Goal: Task Accomplishment & Management: Manage account settings

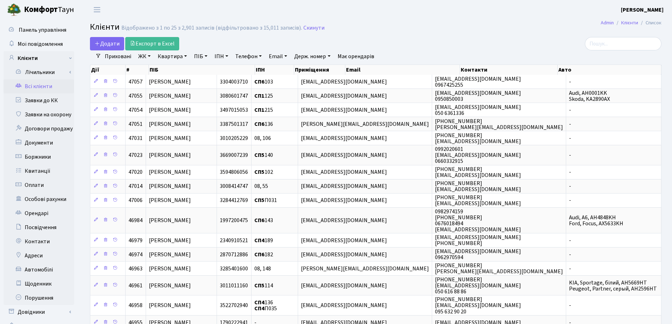
select select "25"
click at [189, 56] on link "Квартира" at bounding box center [172, 56] width 35 height 12
type input "61"
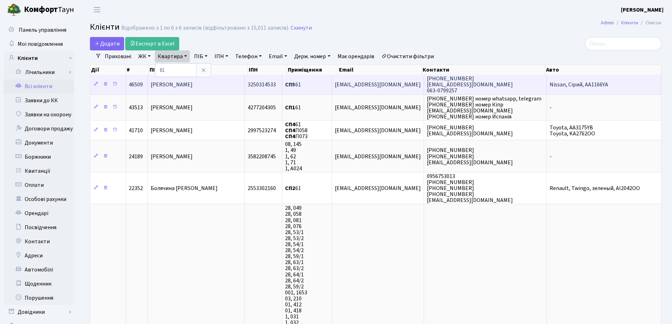
click at [193, 83] on span "Капустін Максим Анатолійович" at bounding box center [172, 85] width 42 height 8
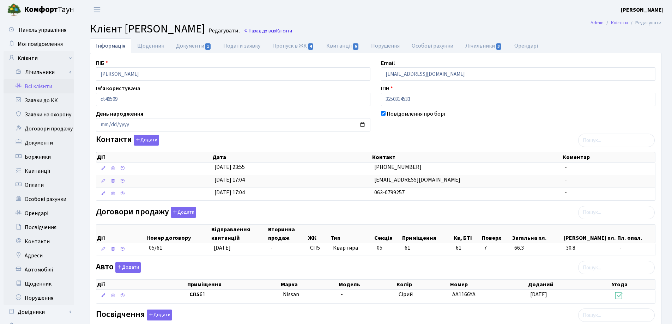
click at [292, 29] on link "Назад до всіх Клієнти" at bounding box center [268, 31] width 48 height 7
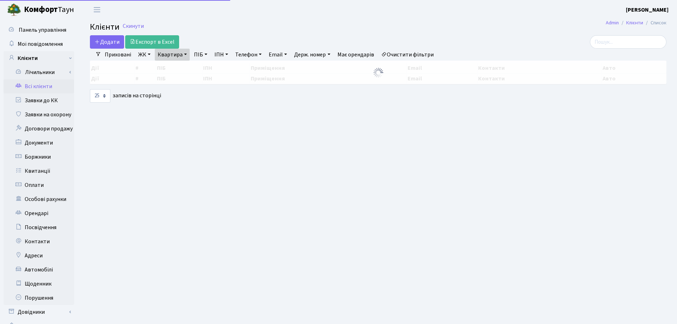
select select "25"
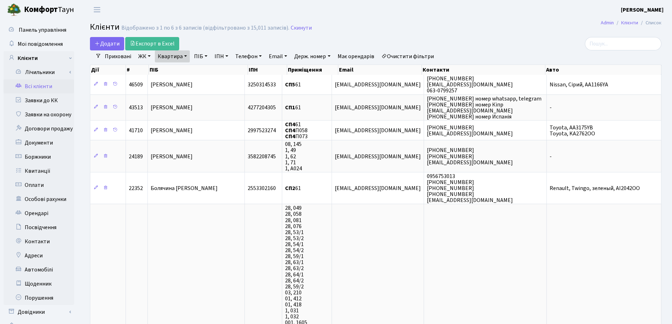
click at [185, 56] on link "Квартира" at bounding box center [172, 56] width 35 height 12
click at [201, 70] on icon at bounding box center [204, 70] width 6 height 6
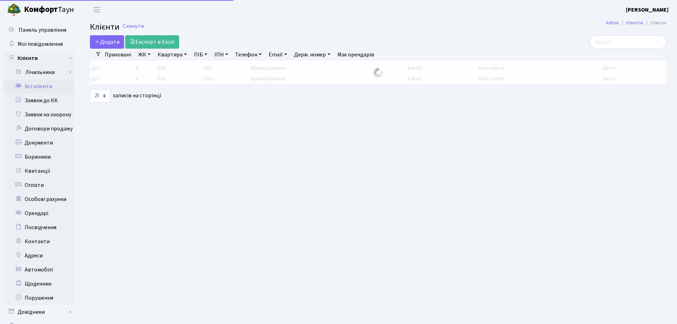
select select "25"
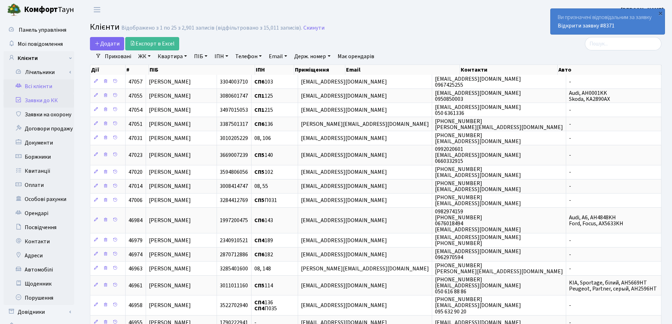
click at [45, 101] on link "Заявки до КК" at bounding box center [39, 101] width 71 height 14
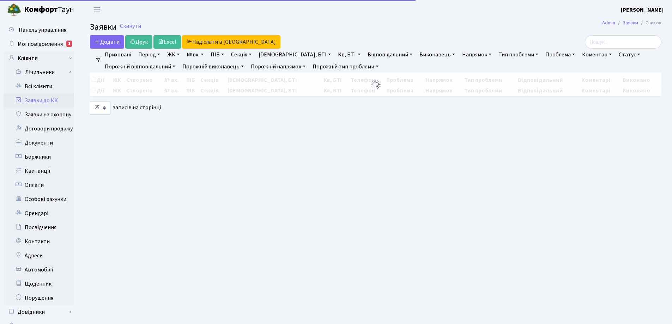
select select "25"
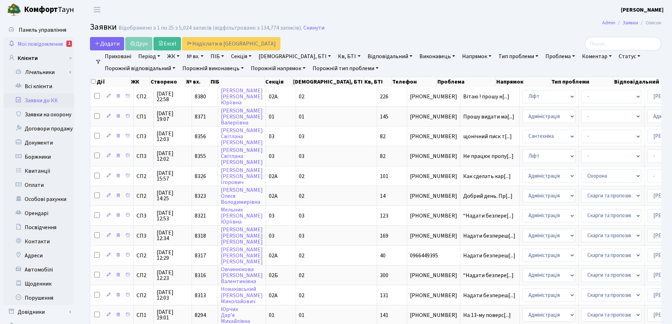
click at [36, 44] on span "Мої повідомлення" at bounding box center [40, 44] width 45 height 8
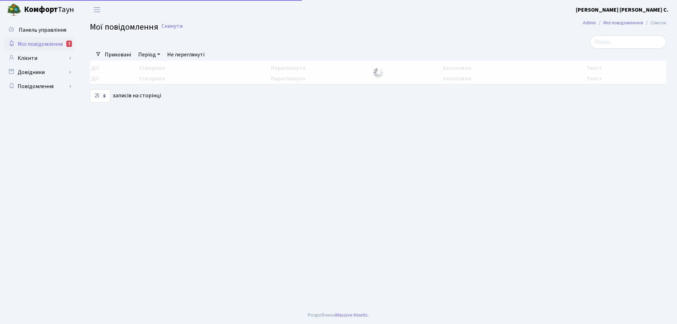
select select "25"
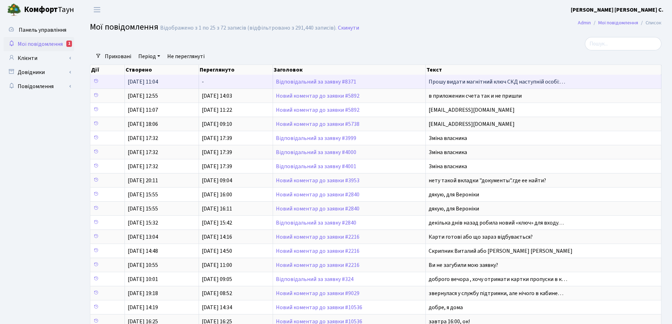
click at [451, 84] on span "Прошу видати магнітний ключ СКД наступній особі:…" at bounding box center [497, 82] width 137 height 8
click at [343, 84] on link "Відповідальний за заявку #8371" at bounding box center [316, 82] width 80 height 8
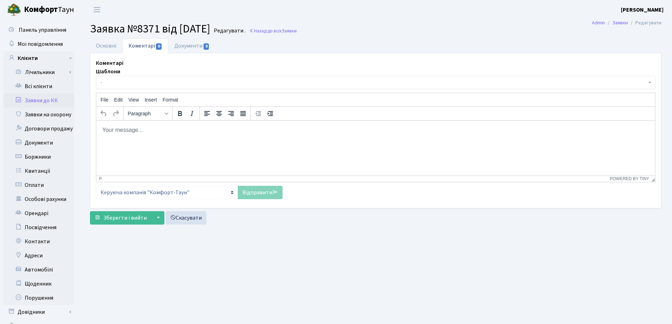
click at [150, 139] on html at bounding box center [375, 129] width 559 height 19
click at [253, 195] on link "Відправити" at bounding box center [260, 192] width 45 height 13
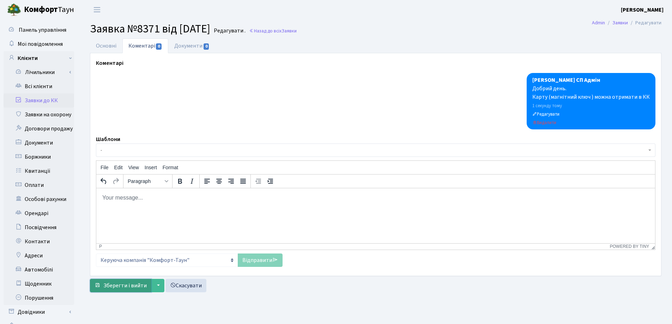
click at [125, 285] on span "Зберегти і вийти" at bounding box center [124, 286] width 43 height 8
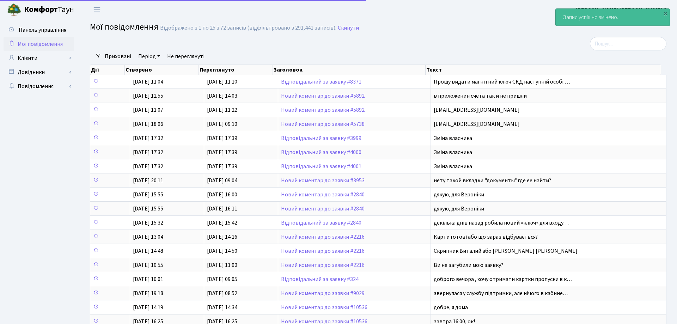
select select "25"
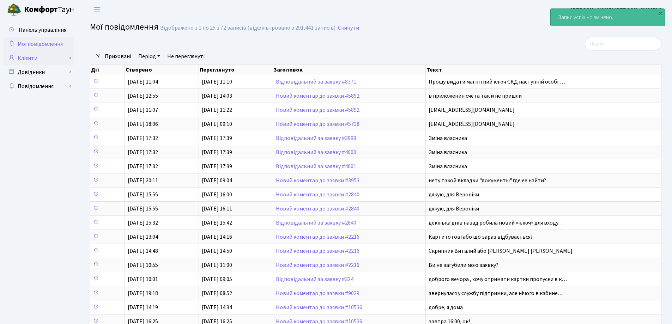
click at [38, 58] on link "Клієнти" at bounding box center [39, 58] width 71 height 14
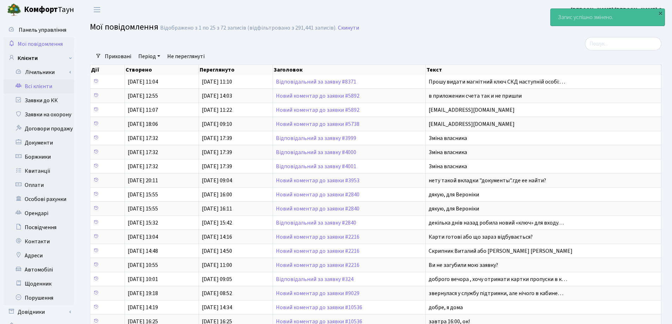
click at [37, 89] on link "Всі клієнти" at bounding box center [39, 86] width 71 height 14
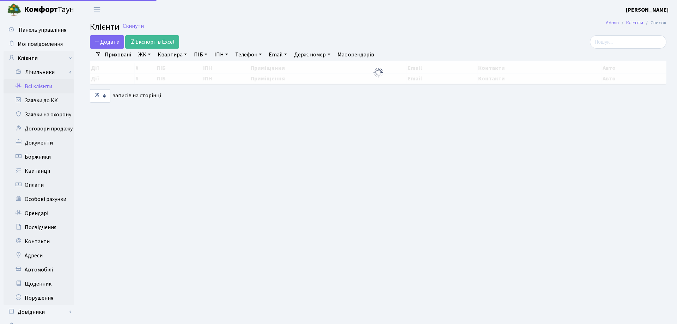
select select "25"
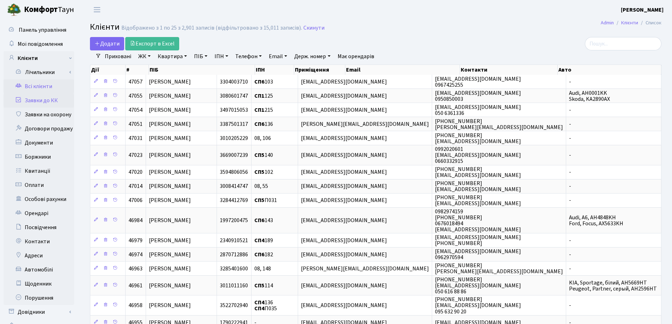
click at [43, 100] on link "Заявки до КК" at bounding box center [39, 101] width 71 height 14
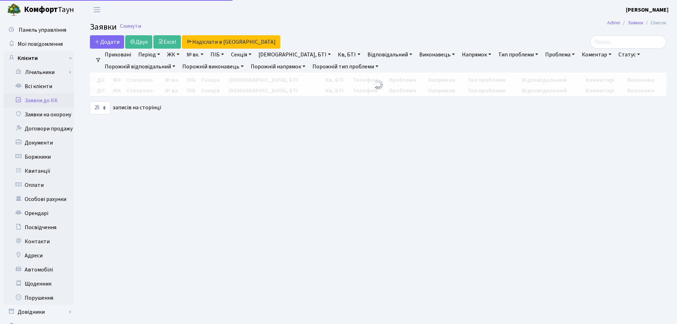
select select "25"
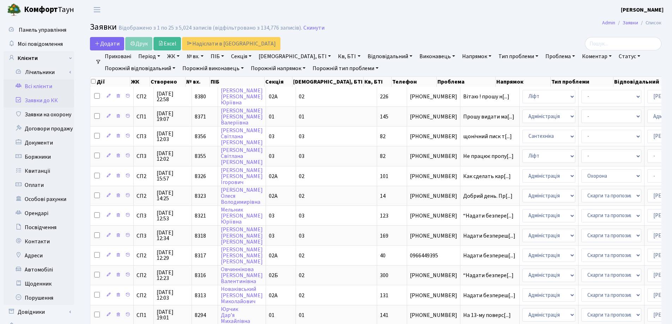
click at [44, 84] on link "Всі клієнти" at bounding box center [39, 86] width 71 height 14
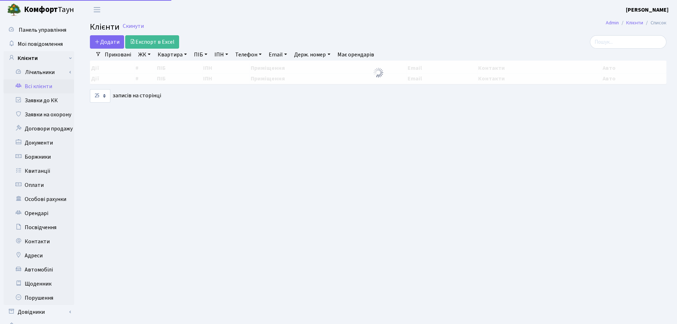
select select "25"
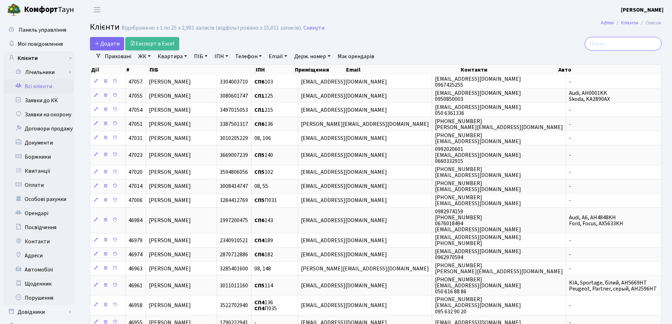
click at [610, 40] on input "search" at bounding box center [623, 43] width 77 height 13
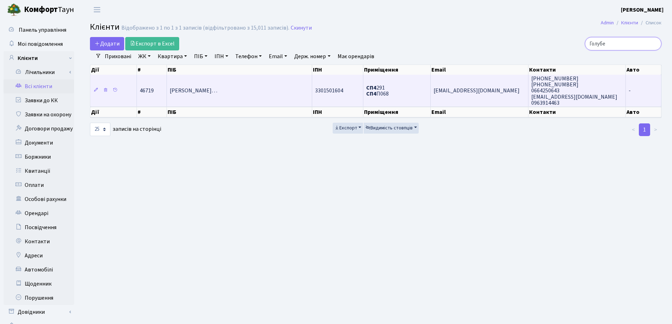
type input "Голубе"
click at [293, 83] on td "[PERSON_NAME]…" at bounding box center [239, 91] width 145 height 32
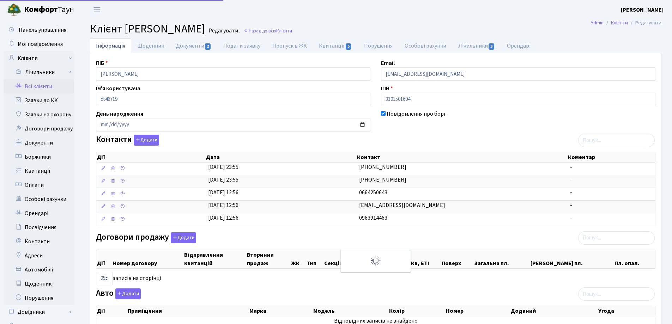
select select "25"
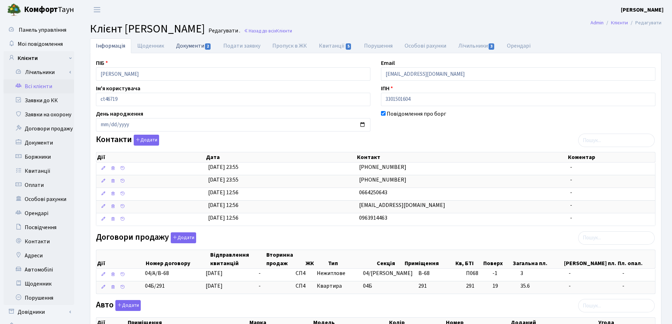
click at [193, 48] on link "Документи 2" at bounding box center [193, 45] width 47 height 14
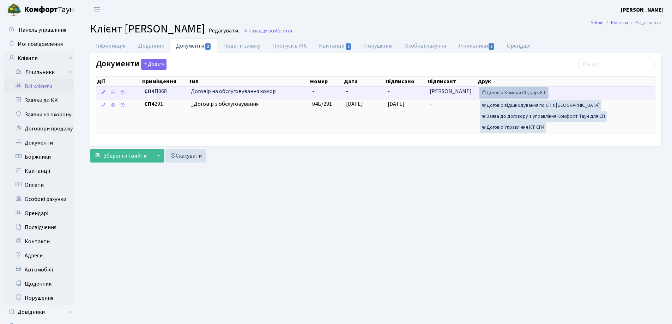
click at [496, 90] on link "Договір Комори СП, упр. КТ" at bounding box center [514, 93] width 68 height 11
click at [361, 91] on td "-" at bounding box center [364, 93] width 42 height 12
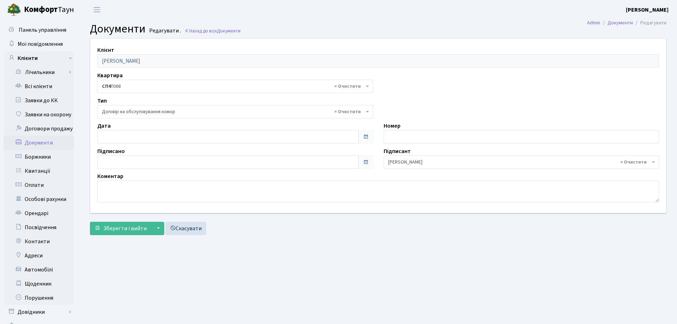
select select "309"
type input "[DATE]"
click at [166, 136] on input "[DATE]" at bounding box center [226, 136] width 259 height 13
click at [127, 229] on span "Зберегти і вийти" at bounding box center [124, 229] width 43 height 8
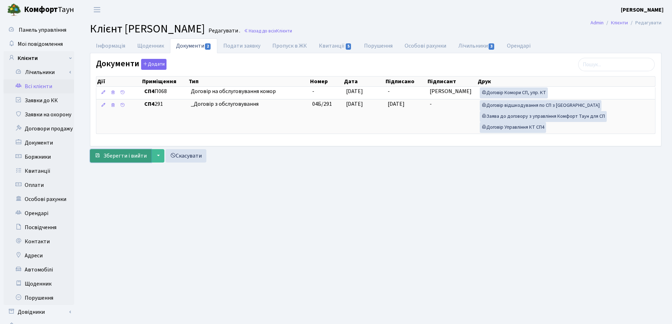
click at [114, 157] on span "Зберегти і вийти" at bounding box center [124, 156] width 43 height 8
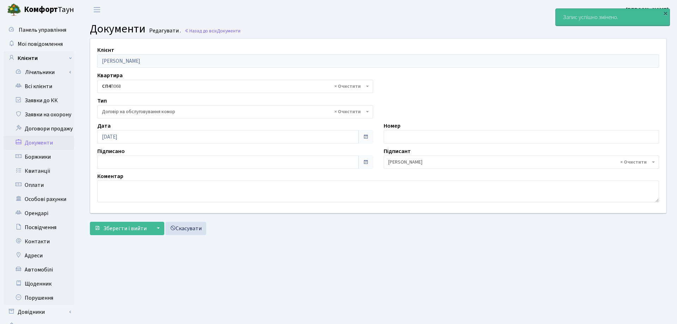
select select "309"
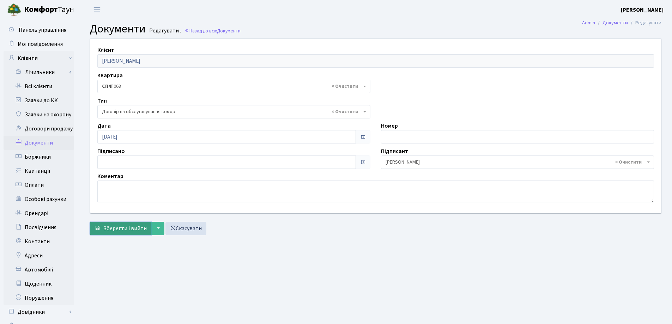
click at [125, 231] on span "Зберегти і вийти" at bounding box center [124, 229] width 43 height 8
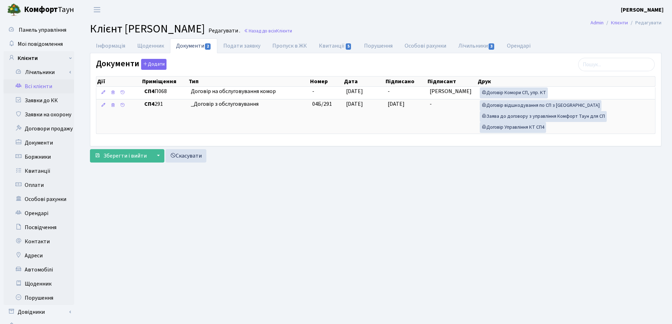
click at [38, 87] on link "Всі клієнти" at bounding box center [39, 86] width 71 height 14
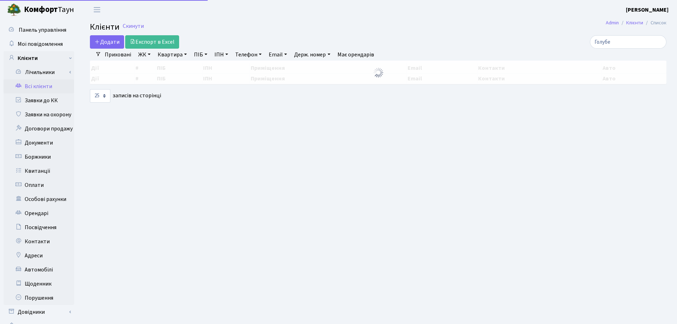
select select "25"
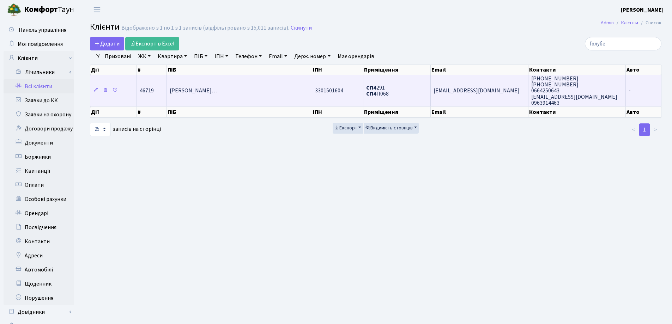
click at [217, 88] on span "[PERSON_NAME]…" at bounding box center [194, 91] width 48 height 8
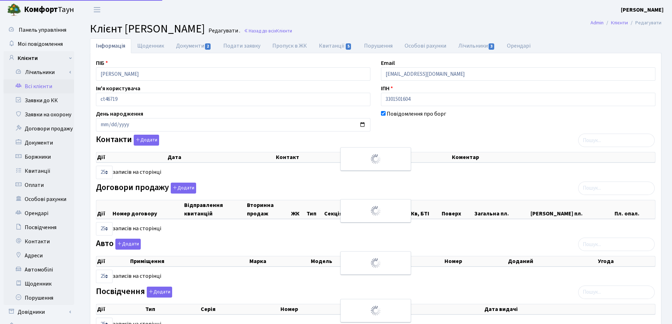
select select "25"
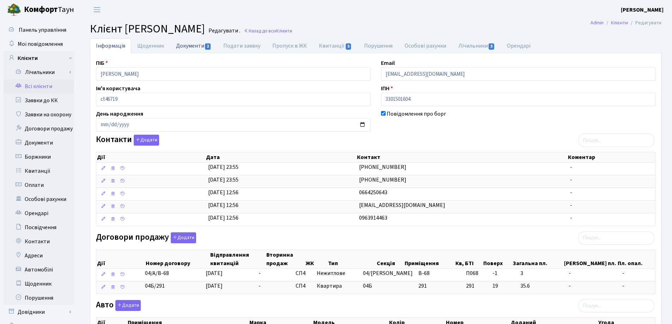
click at [185, 44] on link "Документи 2" at bounding box center [193, 45] width 47 height 14
select select "25"
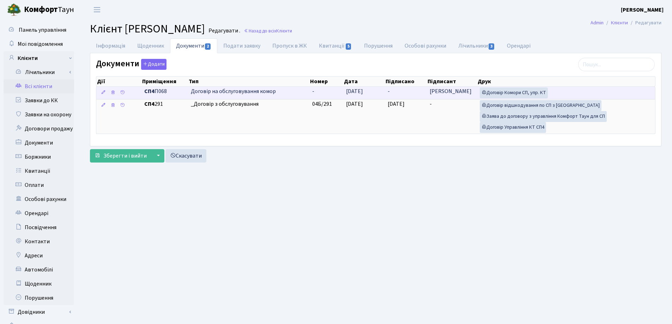
scroll to position [30, 0]
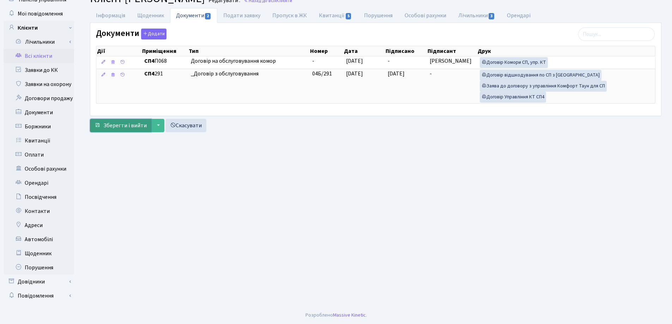
click at [127, 123] on span "Зберегти і вийти" at bounding box center [124, 126] width 43 height 8
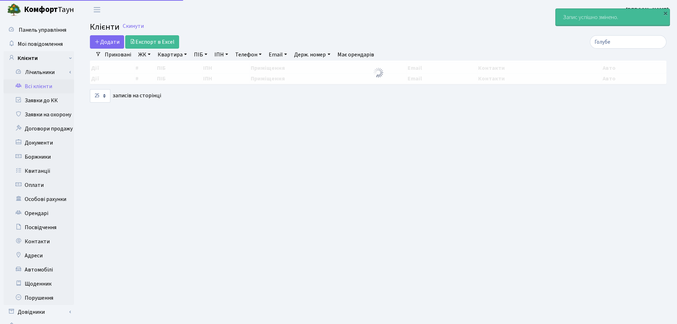
select select "25"
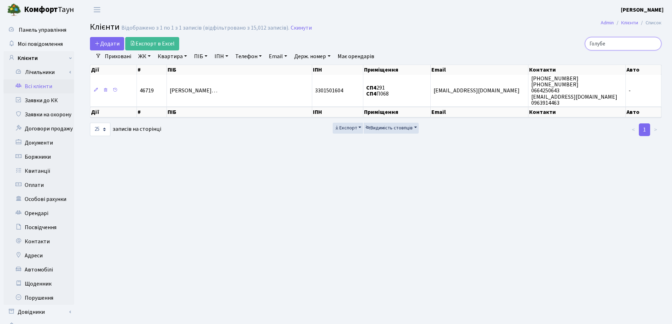
click at [656, 44] on input "Голубе" at bounding box center [623, 43] width 77 height 13
